Goal: Information Seeking & Learning: Learn about a topic

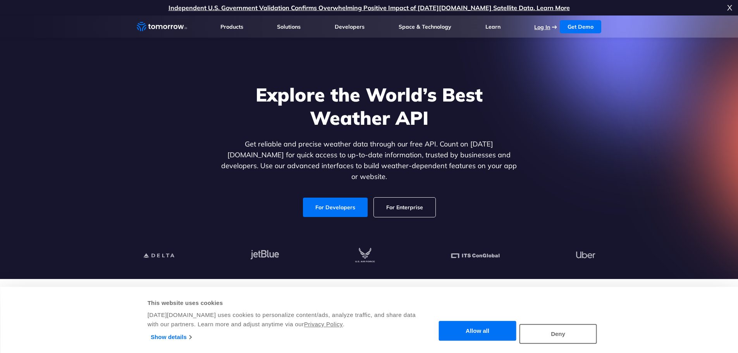
click at [536, 25] on link "Log In" at bounding box center [542, 27] width 16 height 7
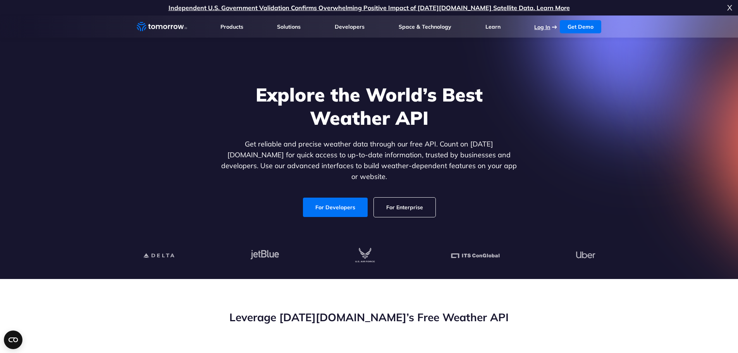
click at [537, 25] on link "Log In" at bounding box center [542, 27] width 16 height 7
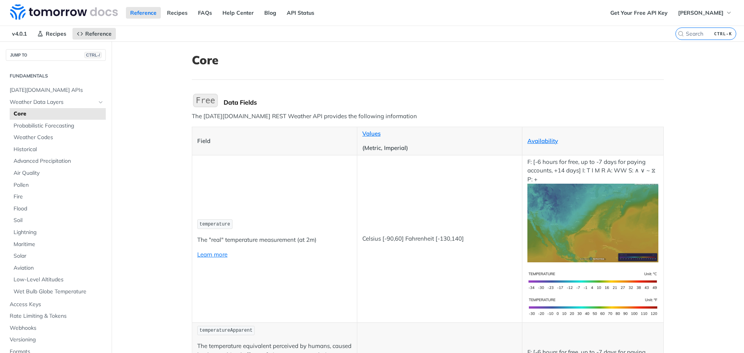
scroll to position [39, 0]
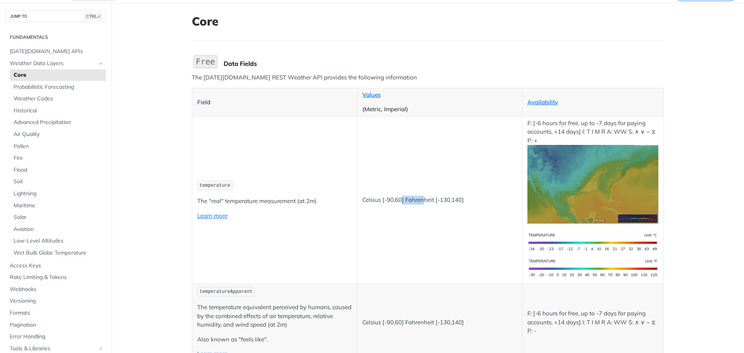
drag, startPoint x: 405, startPoint y: 200, endPoint x: 439, endPoint y: 201, distance: 33.7
click at [424, 201] on p "Celsius [-90,60] Fahrenheit [-130,140]" at bounding box center [439, 200] width 155 height 9
click at [441, 201] on p "Celsius [-90,60] Fahrenheit [-130,140]" at bounding box center [439, 200] width 155 height 9
drag, startPoint x: 537, startPoint y: 122, endPoint x: 562, endPoint y: 121, distance: 25.6
click at [561, 121] on p "F: [-6 hours for free, up to -7 days for paying accounts, +14 days] I: T I M R …" at bounding box center [592, 171] width 131 height 105
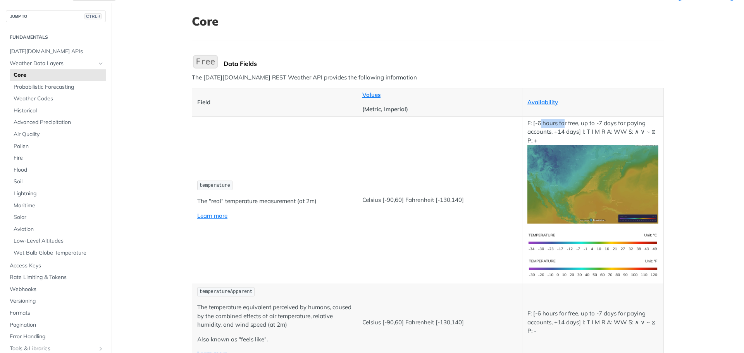
click at [562, 121] on p "F: [-6 hours for free, up to -7 days for paying accounts, +14 days] I: T I M R …" at bounding box center [592, 171] width 131 height 105
click at [45, 53] on span "[DATE][DOMAIN_NAME] APIs" at bounding box center [57, 52] width 94 height 8
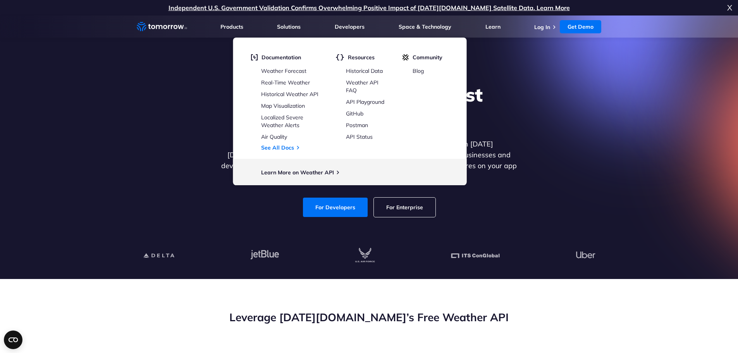
click at [550, 27] on li "Log In" at bounding box center [546, 27] width 24 height 8
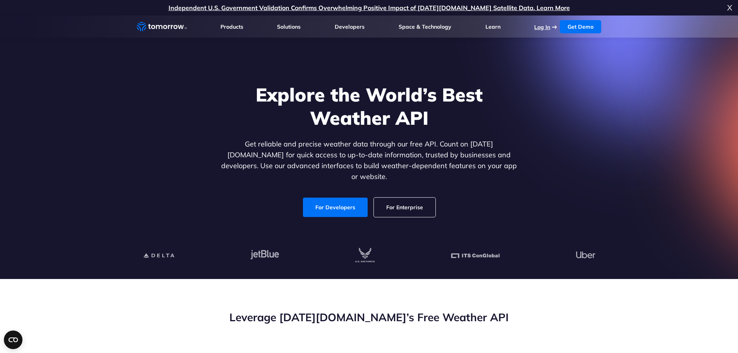
click at [545, 27] on link "Log In" at bounding box center [542, 27] width 16 height 7
